Goal: Register for event/course

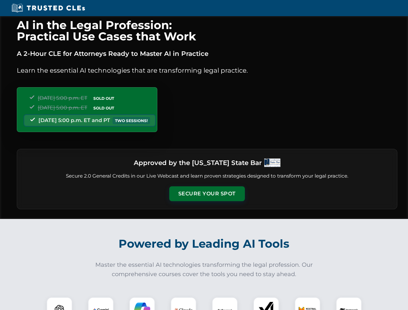
click at [207, 194] on button "Secure Your Spot" at bounding box center [207, 193] width 76 height 15
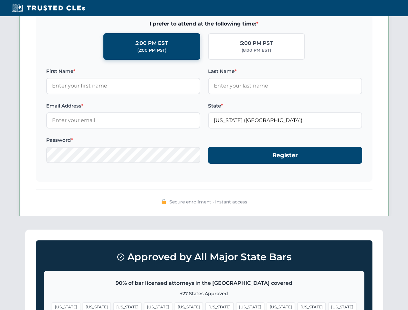
click at [144, 304] on span "[US_STATE]" at bounding box center [158, 306] width 28 height 9
click at [205, 304] on span "[US_STATE]" at bounding box center [219, 306] width 28 height 9
click at [236, 304] on span "[US_STATE]" at bounding box center [250, 306] width 28 height 9
click at [298, 304] on span "[US_STATE]" at bounding box center [312, 306] width 28 height 9
